Goal: Find specific page/section: Find specific page/section

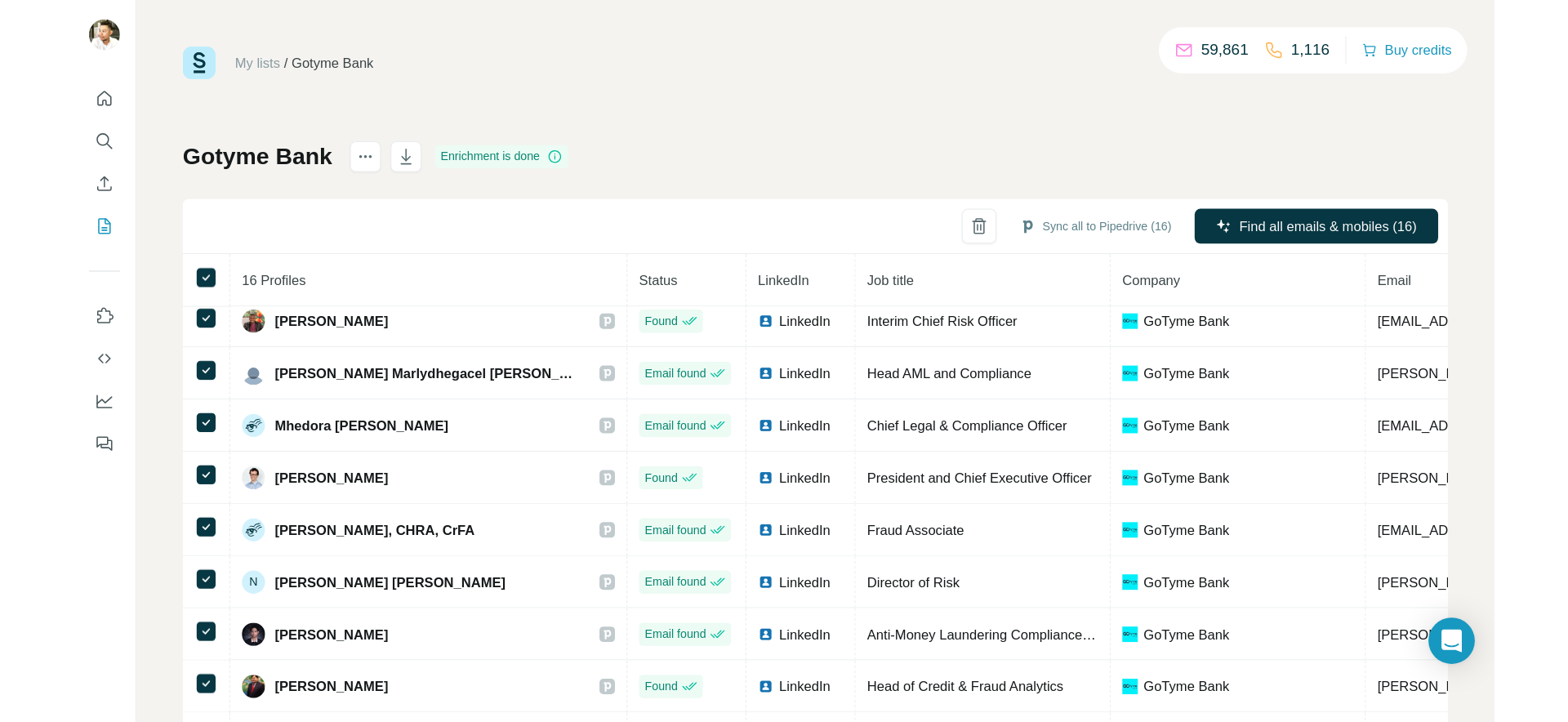
scroll to position [327, 0]
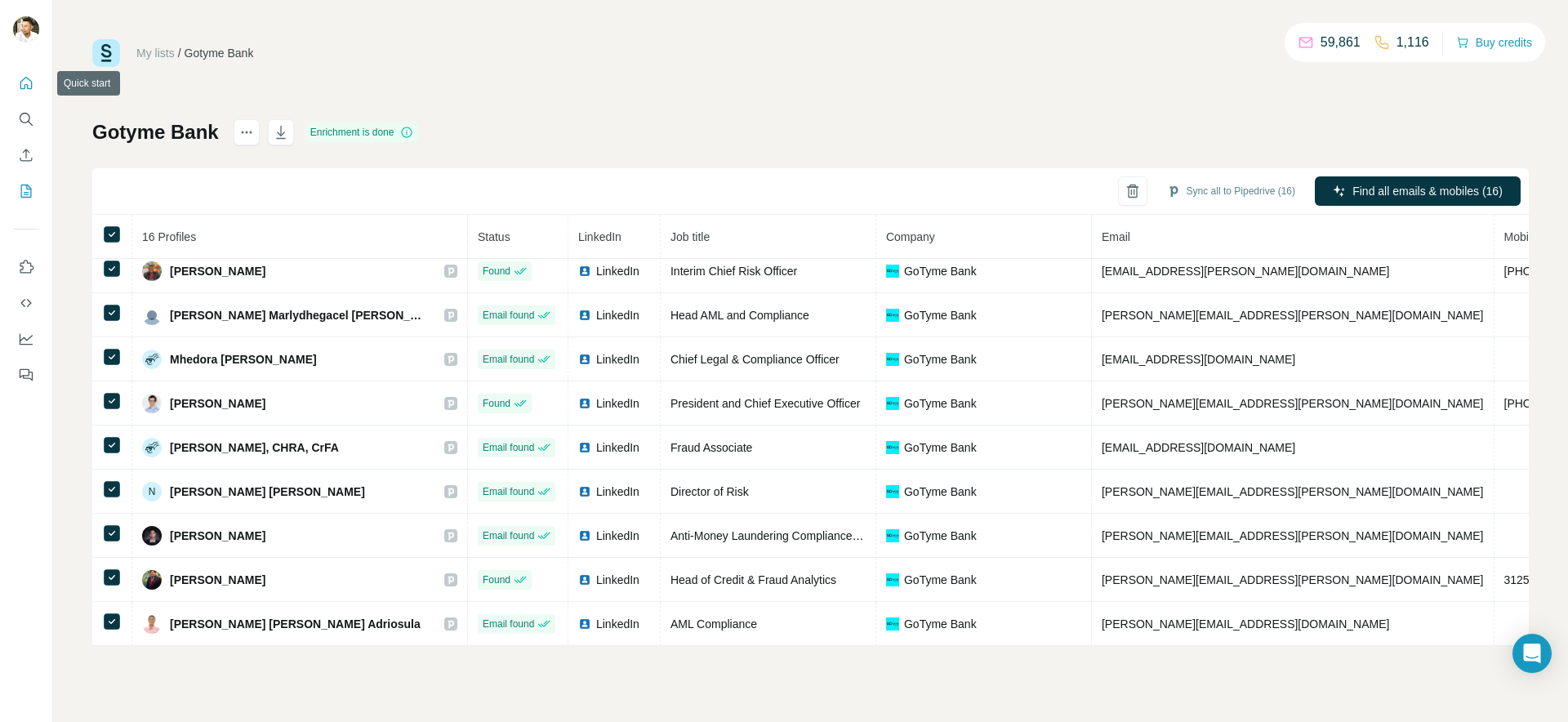
click at [28, 84] on icon "Quick start" at bounding box center [26, 83] width 16 height 16
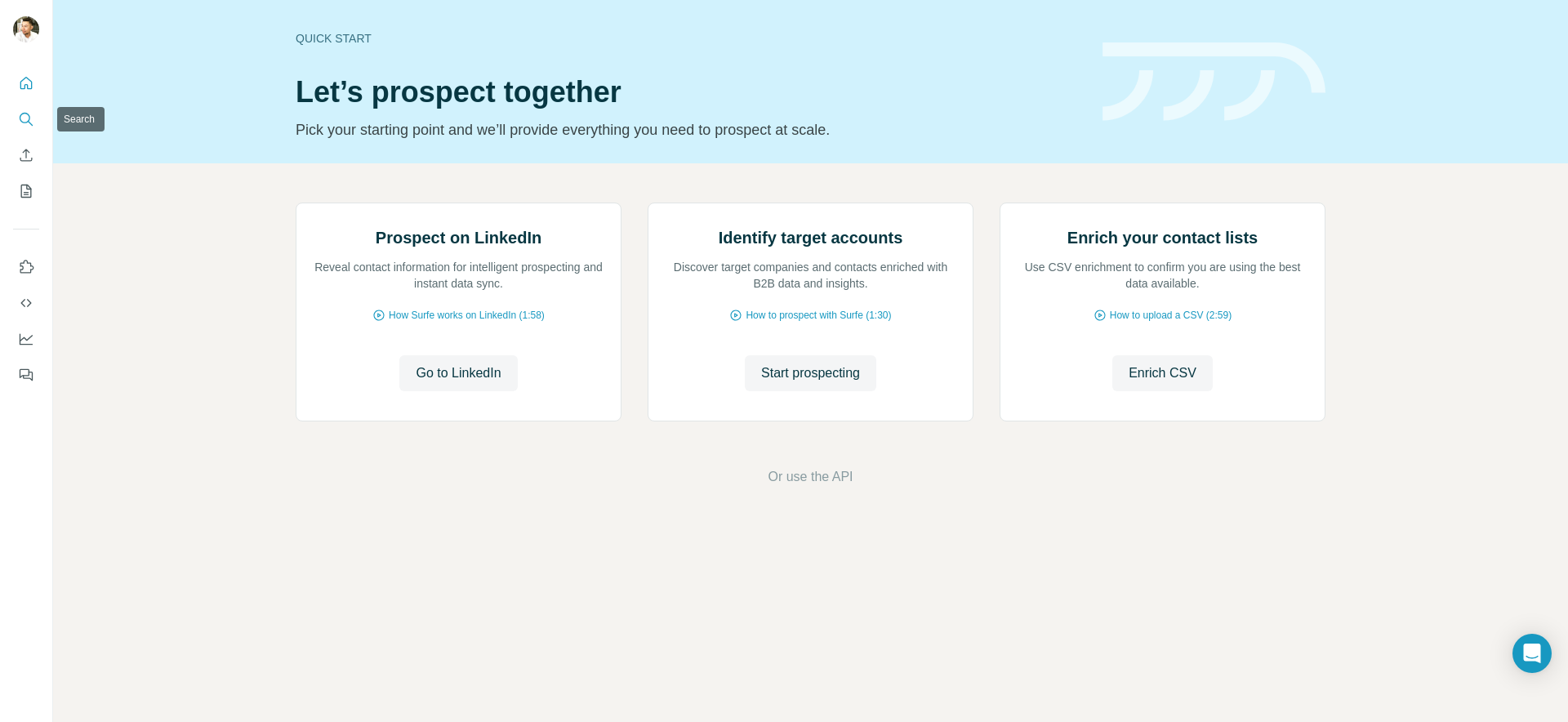
click at [26, 117] on icon "Search" at bounding box center [26, 119] width 16 height 16
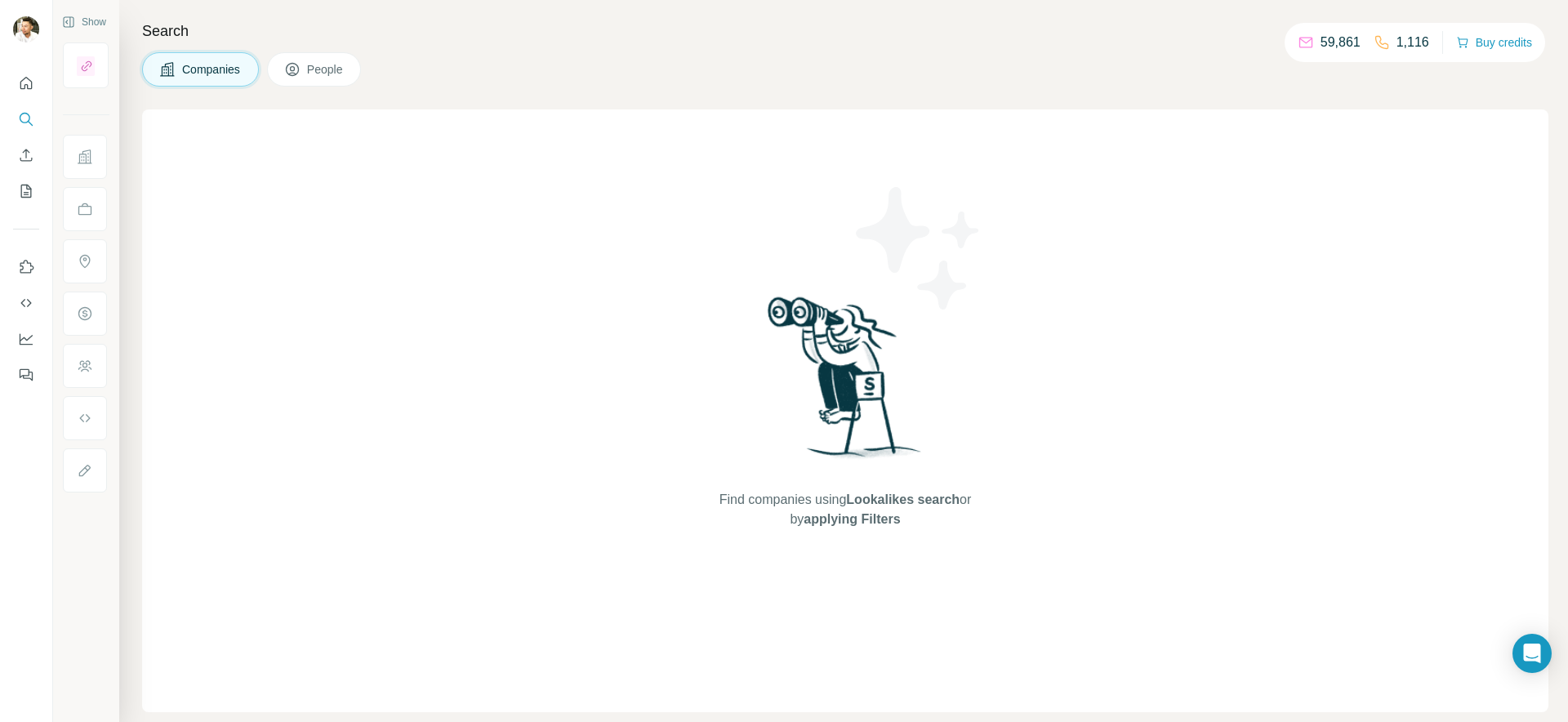
click at [330, 77] on span "People" at bounding box center [326, 69] width 37 height 16
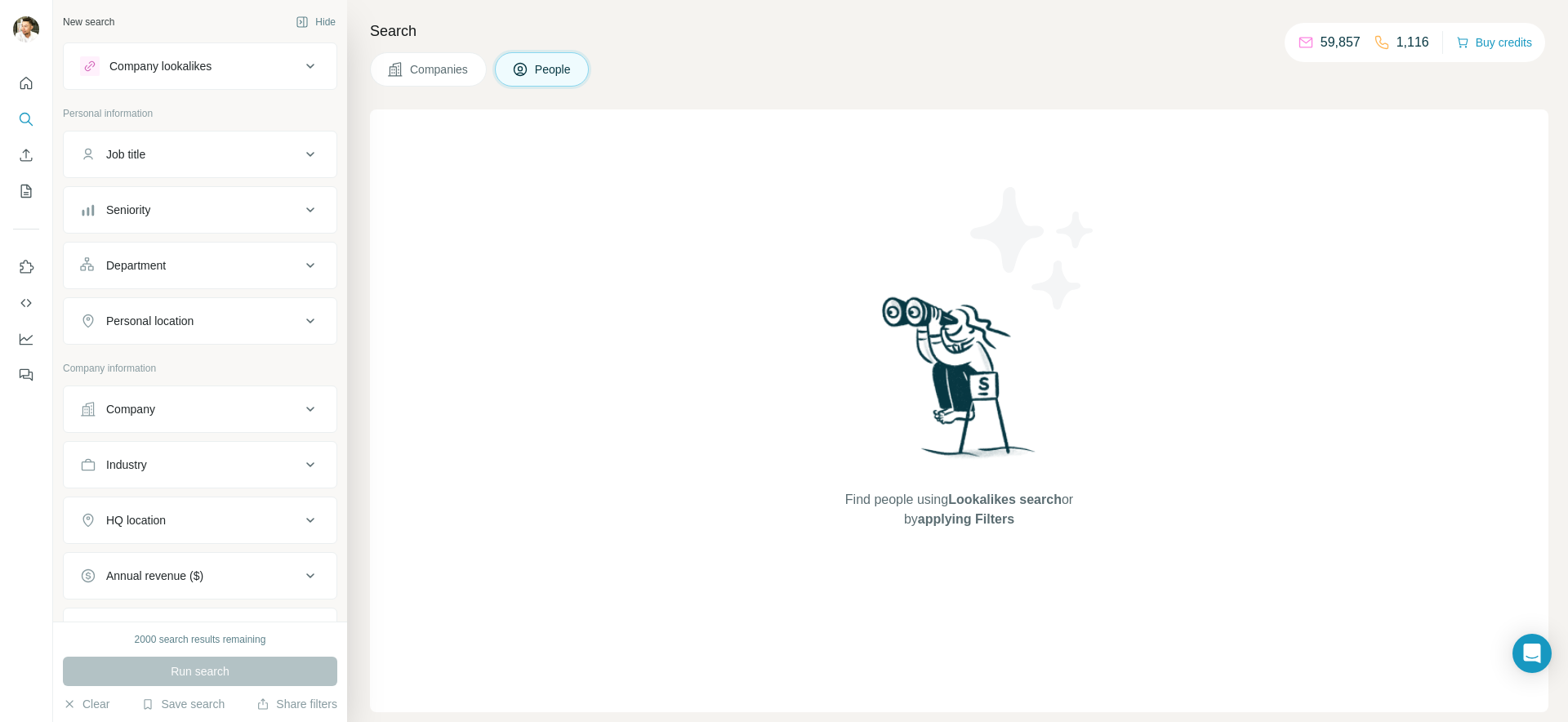
click at [486, 172] on div "Find people using Lookalikes search or by applying Filters" at bounding box center [959, 410] width 1178 height 602
click at [428, 69] on span "Companies" at bounding box center [439, 69] width 59 height 16
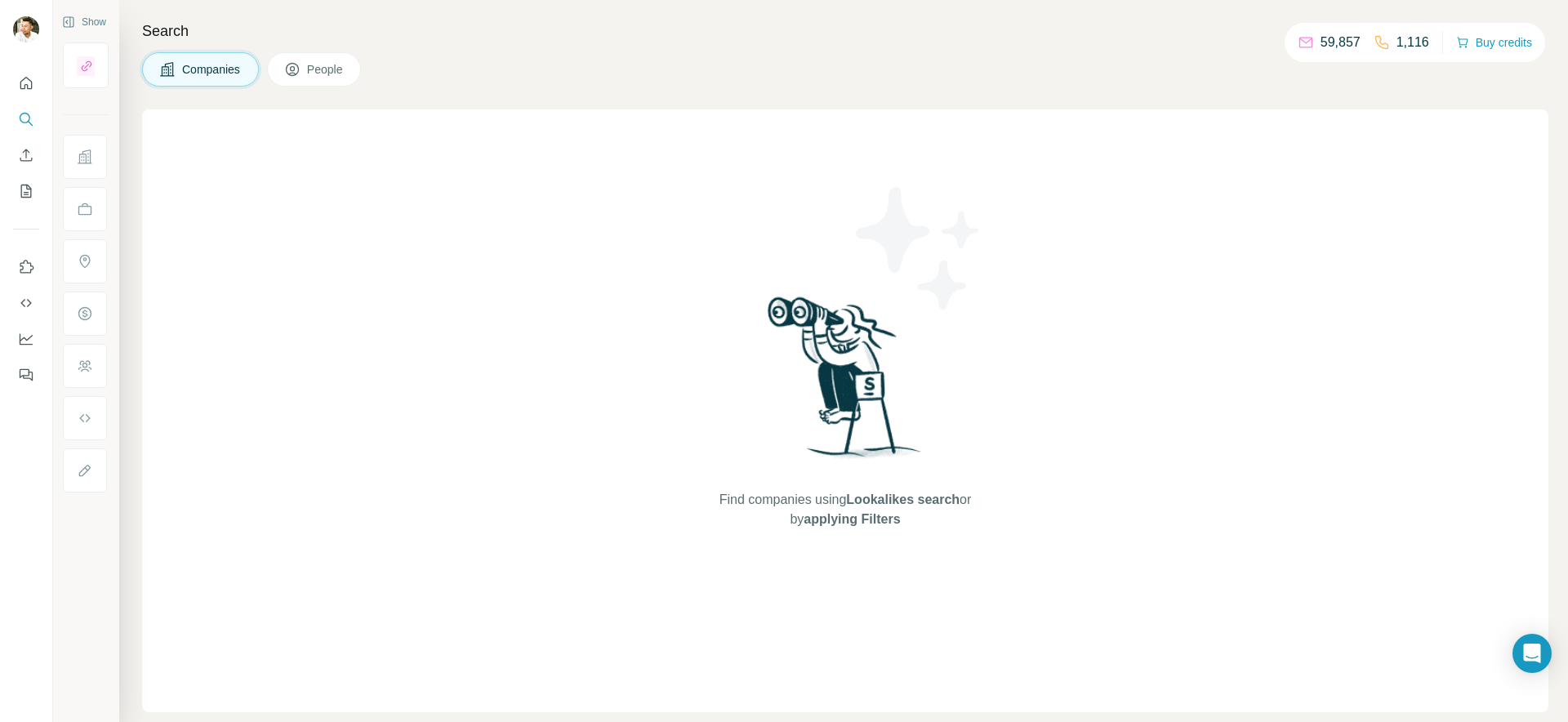
click at [339, 67] on span "People" at bounding box center [326, 69] width 37 height 16
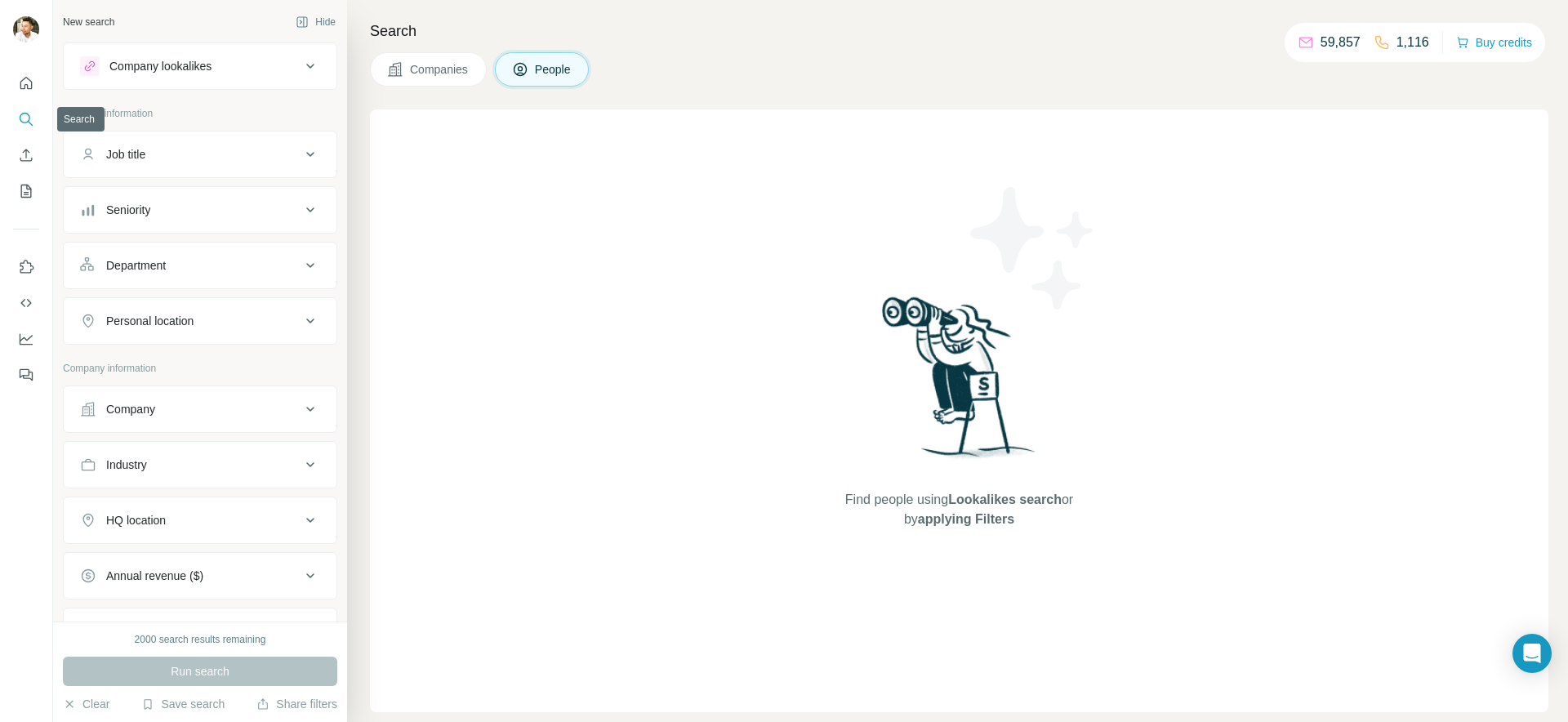
click at [28, 117] on icon "Search" at bounding box center [26, 119] width 16 height 16
